Goal: Find specific page/section: Find specific page/section

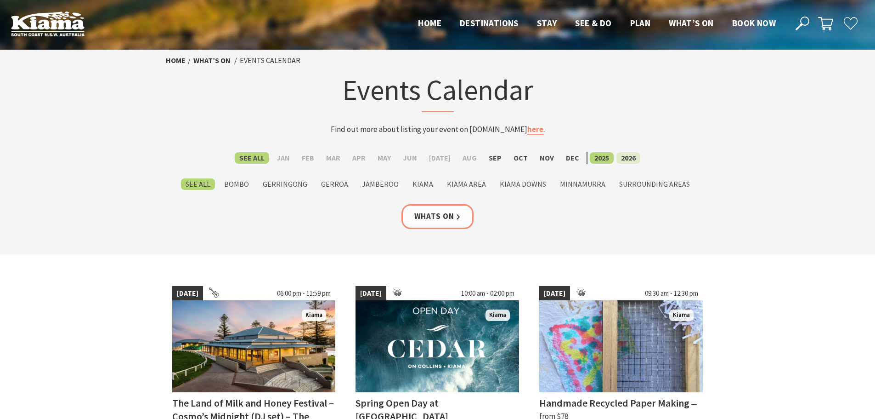
click at [622, 161] on label "2026" at bounding box center [629, 157] width 24 height 11
click at [0, 0] on input "2026" at bounding box center [0, 0] width 0 height 0
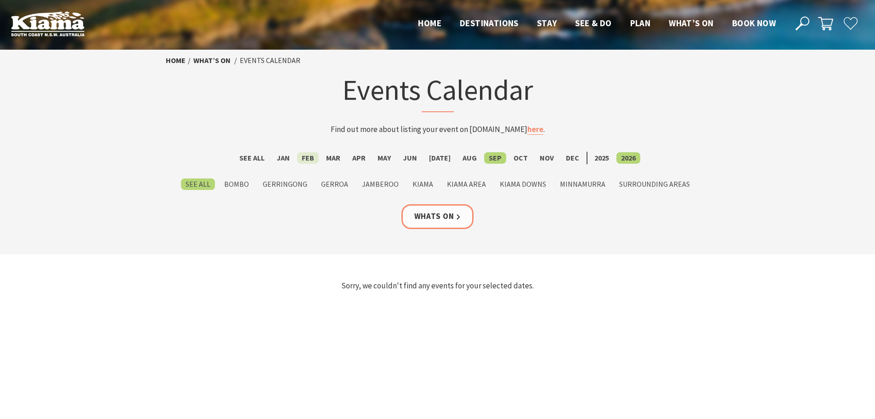
click at [313, 157] on label "Feb" at bounding box center [308, 157] width 22 height 11
click at [0, 0] on input "Feb" at bounding box center [0, 0] width 0 height 0
click at [313, 157] on label "Feb" at bounding box center [308, 157] width 22 height 11
click at [0, 0] on input "Feb" at bounding box center [0, 0] width 0 height 0
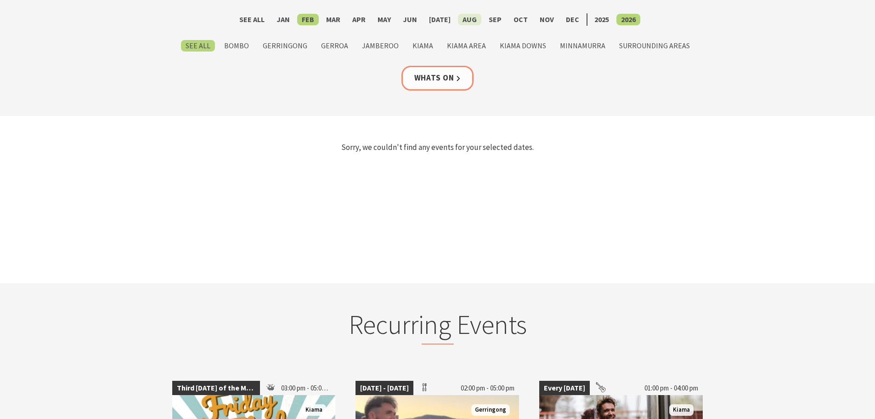
scroll to position [138, 0]
